Goal: Navigation & Orientation: Find specific page/section

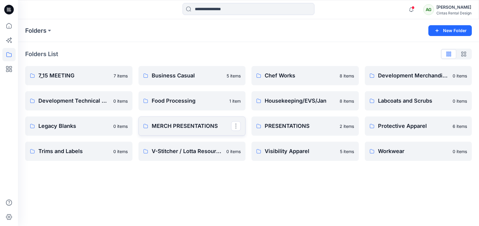
click at [160, 125] on p "MERCH PRESENTATIONS" at bounding box center [192, 126] width 80 height 8
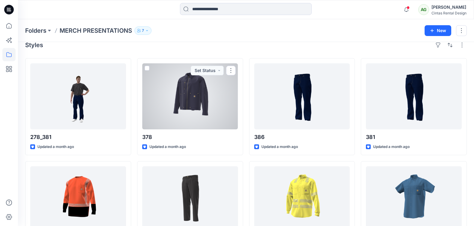
scroll to position [22, 0]
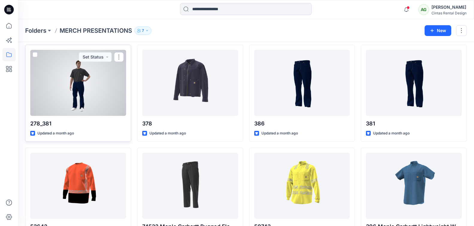
click at [94, 102] on div at bounding box center [78, 83] width 96 height 66
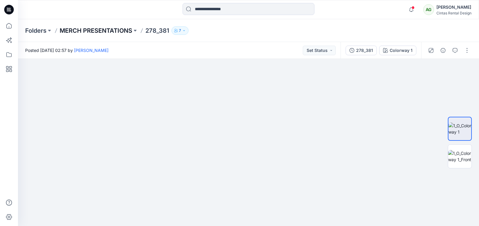
click at [89, 31] on p "MERCH PRESENTATIONS" at bounding box center [96, 30] width 73 height 8
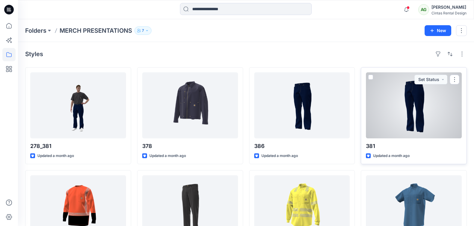
click at [415, 118] on div at bounding box center [414, 105] width 96 height 66
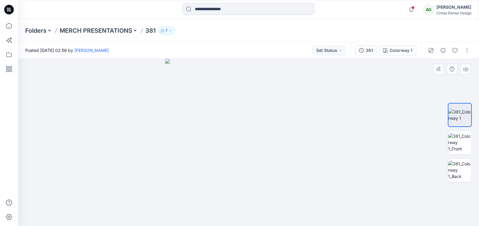
drag, startPoint x: 276, startPoint y: 115, endPoint x: 269, endPoint y: 118, distance: 7.4
click at [269, 118] on img at bounding box center [248, 142] width 167 height 167
click at [453, 142] on img at bounding box center [459, 142] width 23 height 19
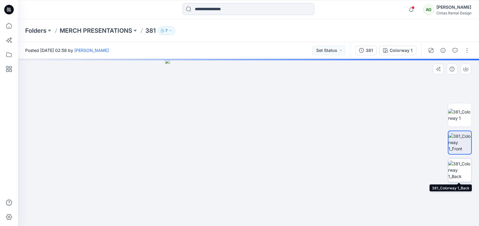
click at [460, 168] on img at bounding box center [459, 169] width 23 height 19
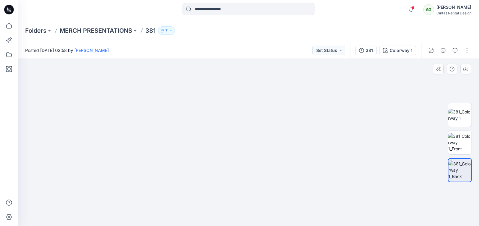
drag, startPoint x: 289, startPoint y: 111, endPoint x: 249, endPoint y: 94, distance: 42.6
click at [288, 59] on img at bounding box center [248, 59] width 167 height 0
click at [84, 30] on p "MERCH PRESENTATIONS" at bounding box center [96, 30] width 73 height 8
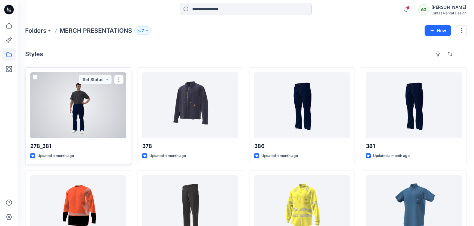
click at [51, 108] on div at bounding box center [78, 105] width 96 height 66
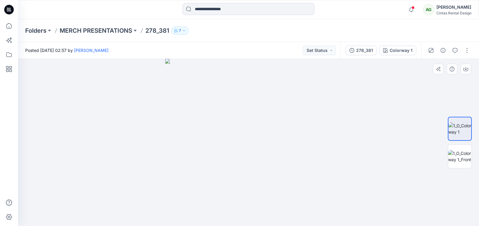
drag, startPoint x: 297, startPoint y: 140, endPoint x: 265, endPoint y: 144, distance: 32.6
click at [293, 150] on img at bounding box center [248, 142] width 167 height 167
click at [468, 158] on img at bounding box center [459, 156] width 23 height 13
click at [105, 25] on div "Folders MERCH PRESENTATIONS 278_381 7" at bounding box center [248, 30] width 461 height 23
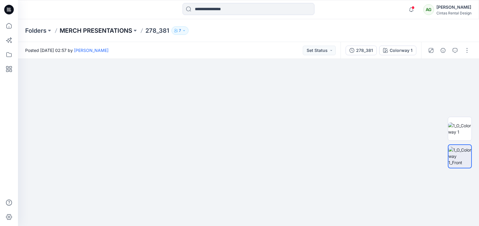
click at [105, 29] on p "MERCH PRESENTATIONS" at bounding box center [96, 30] width 73 height 8
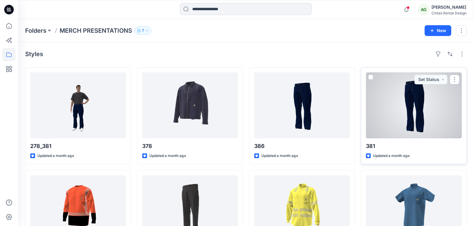
click at [398, 106] on div at bounding box center [414, 105] width 96 height 66
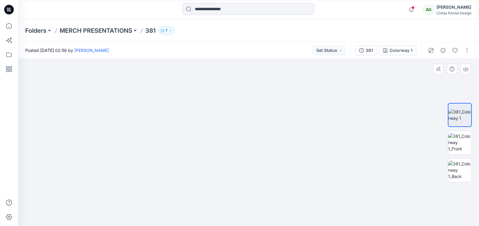
drag, startPoint x: 284, startPoint y: 80, endPoint x: 289, endPoint y: 81, distance: 4.9
click at [289, 81] on img at bounding box center [248, 121] width 251 height 209
drag, startPoint x: 286, startPoint y: 81, endPoint x: 263, endPoint y: 139, distance: 62.4
click at [263, 139] on img at bounding box center [248, 127] width 251 height 197
click at [458, 142] on img at bounding box center [459, 142] width 23 height 19
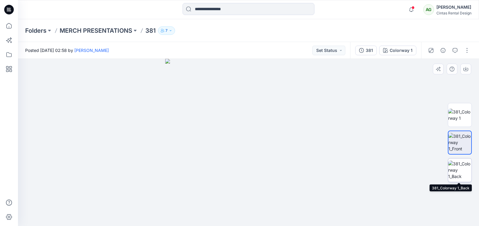
click at [460, 172] on img at bounding box center [459, 169] width 23 height 19
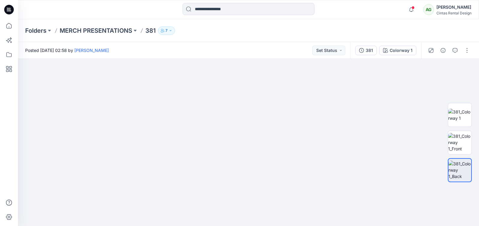
drag, startPoint x: 281, startPoint y: 124, endPoint x: 305, endPoint y: 245, distance: 123.4
click at [305, 225] on html "Notifications 381 Style has been moved to PRESENTATIONS folder. [DATE] 18:27 37…" at bounding box center [239, 113] width 479 height 226
drag, startPoint x: 290, startPoint y: 116, endPoint x: 329, endPoint y: 184, distance: 78.2
click at [329, 184] on img at bounding box center [313, 112] width 672 height 227
